Goal: Information Seeking & Learning: Learn about a topic

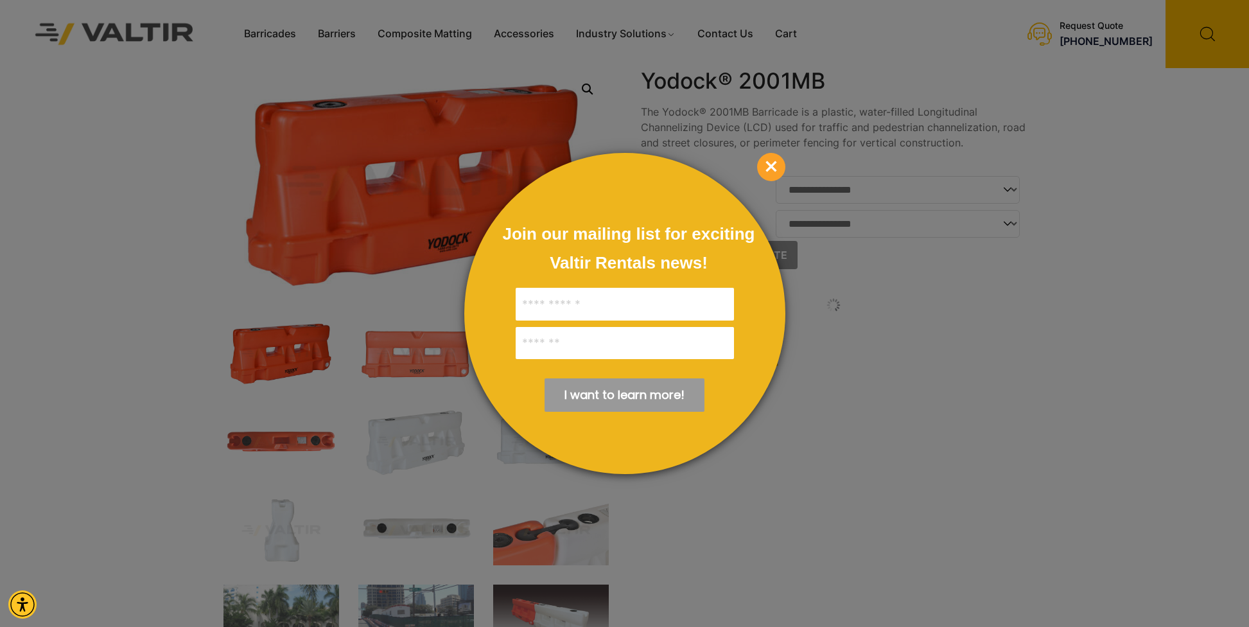
click at [769, 165] on span "×" at bounding box center [771, 167] width 28 height 28
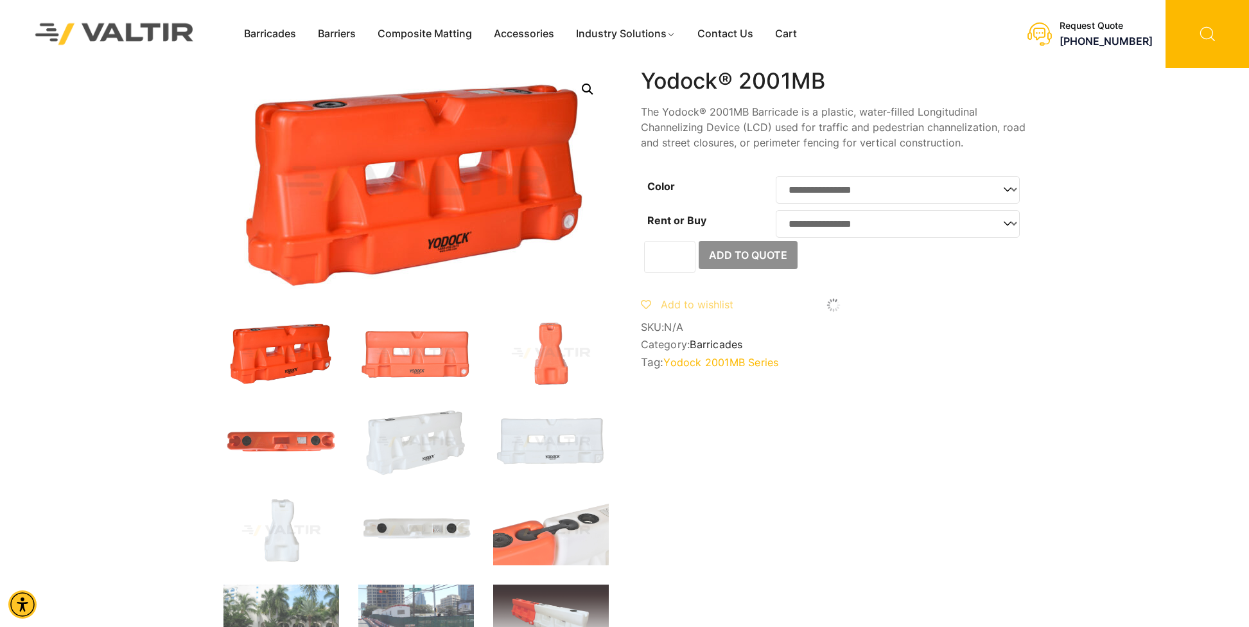
click at [1221, 27] on icon at bounding box center [1206, 34] width 83 height 68
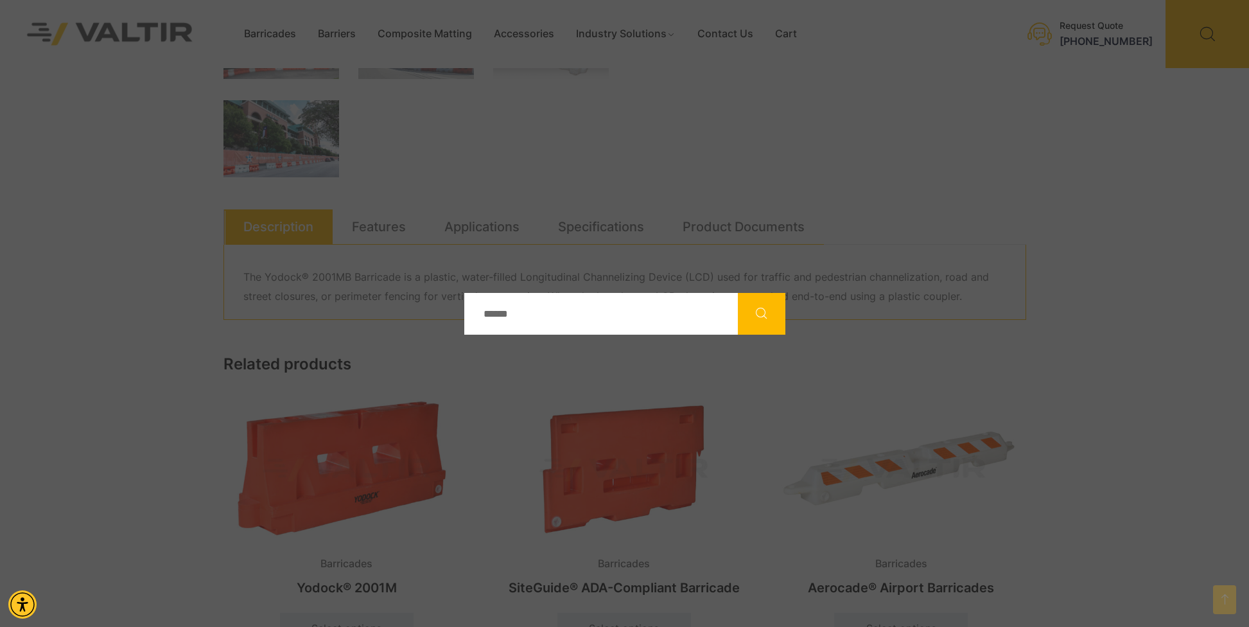
scroll to position [601, 0]
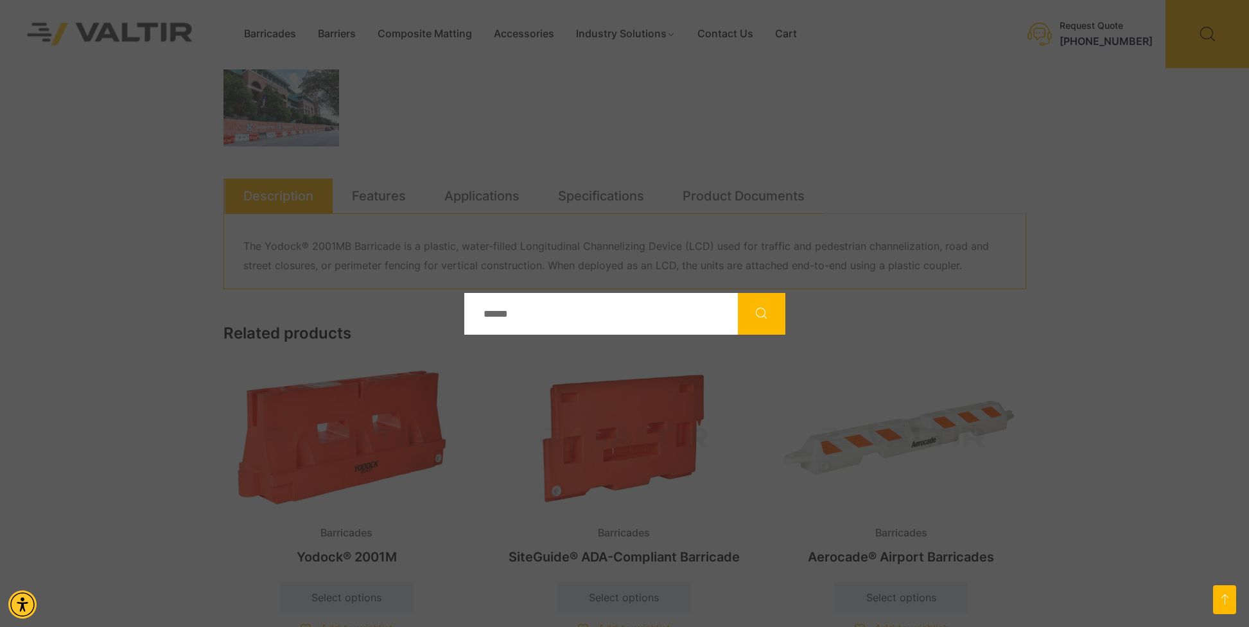
click at [504, 303] on input "Search" at bounding box center [601, 314] width 274 height 42
type input "****"
click at [738, 293] on button "Search" at bounding box center [762, 314] width 48 height 42
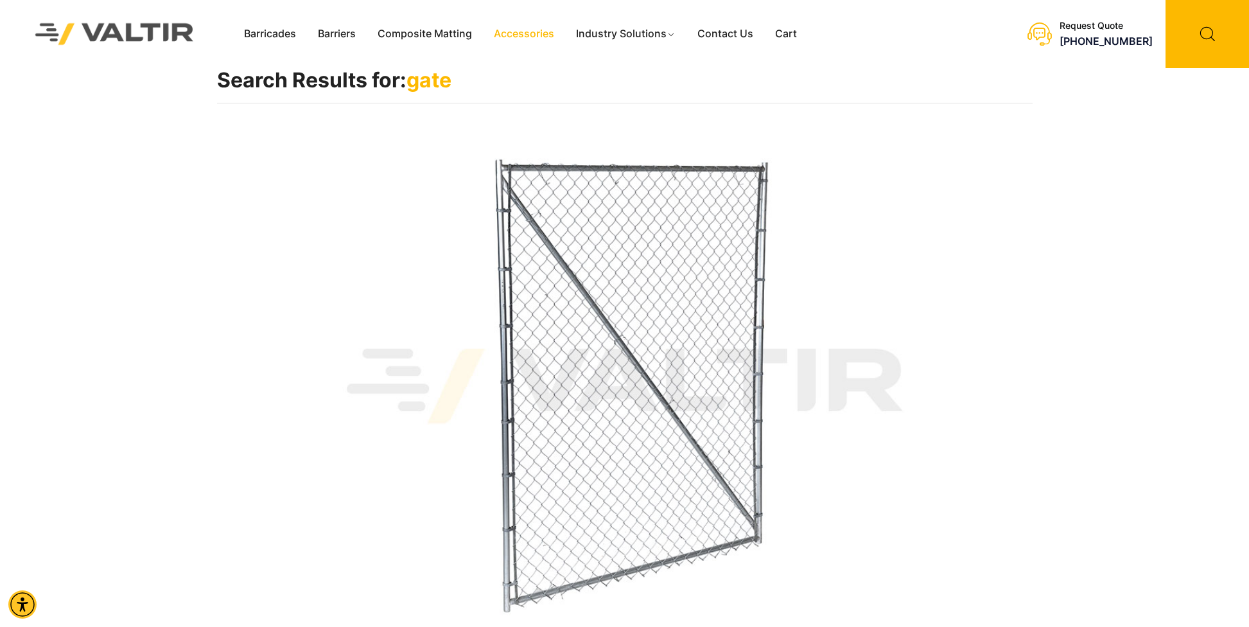
click at [516, 30] on link "Accessories" at bounding box center [524, 33] width 82 height 19
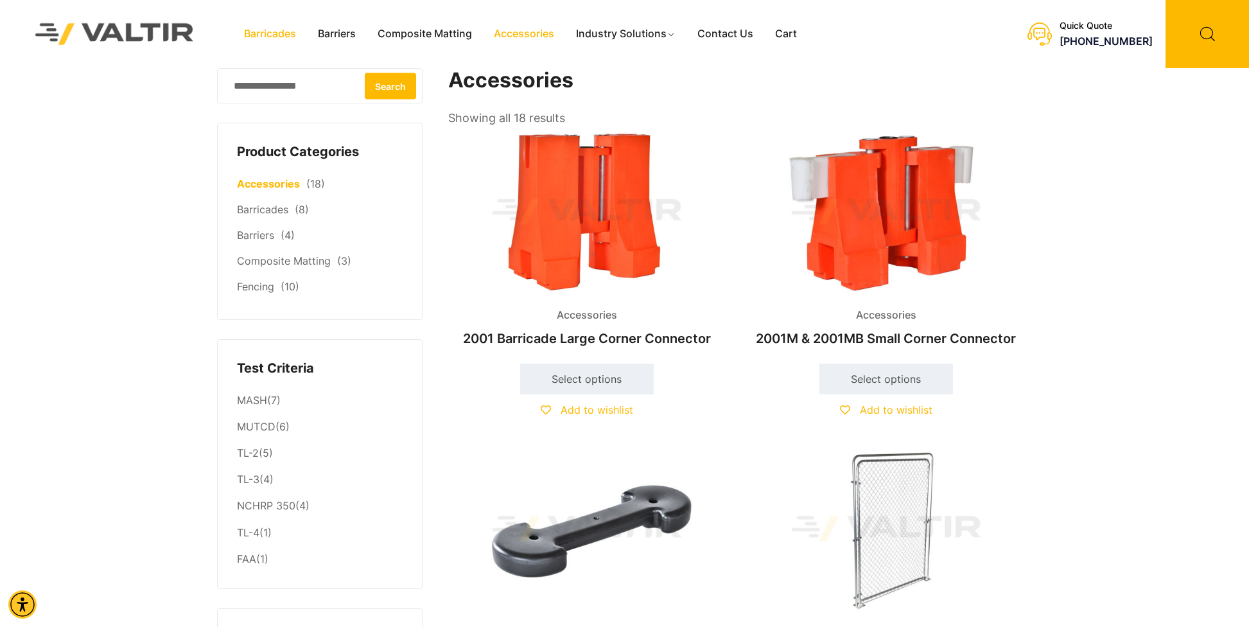
click at [274, 33] on link "Barricades" at bounding box center [270, 33] width 74 height 19
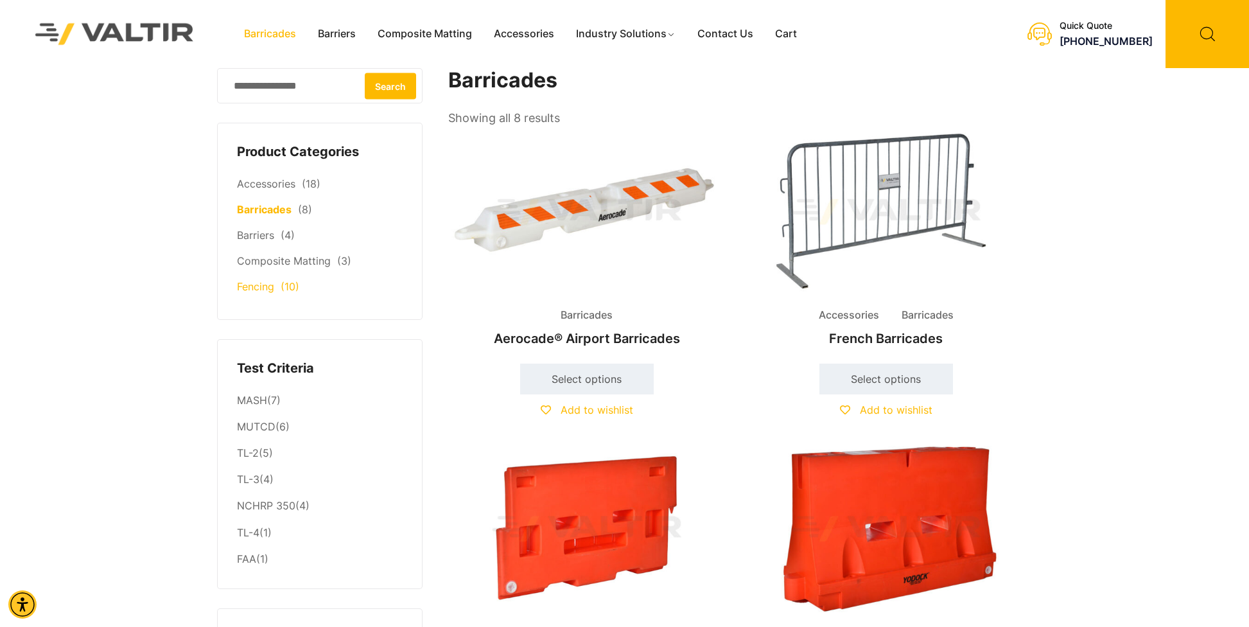
click at [254, 287] on link "Fencing" at bounding box center [255, 286] width 37 height 13
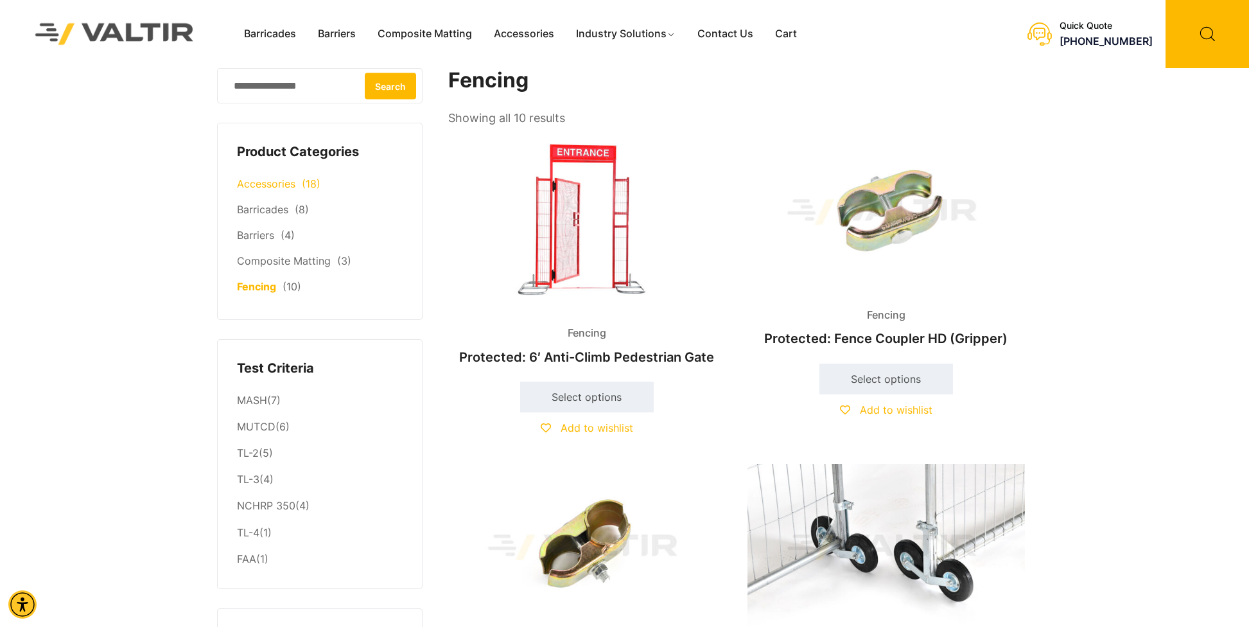
click at [275, 181] on link "Accessories" at bounding box center [266, 183] width 58 height 13
